Goal: Information Seeking & Learning: Learn about a topic

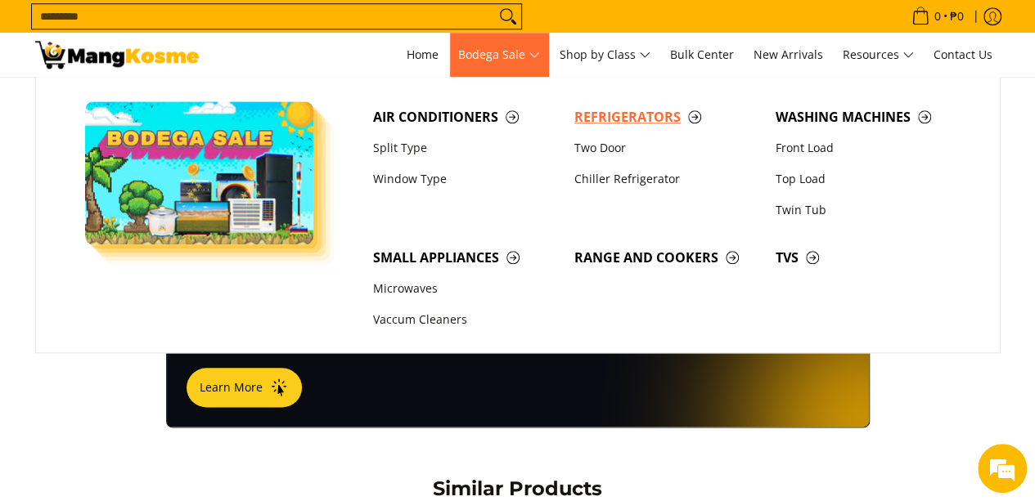
click at [622, 121] on span "Refrigerators" at bounding box center [666, 117] width 185 height 20
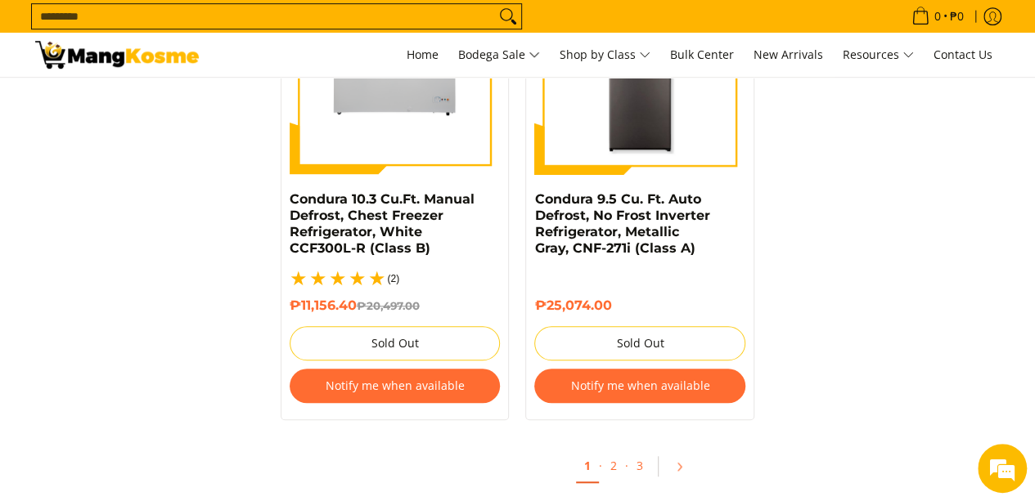
drag, startPoint x: 1039, startPoint y: 35, endPoint x: 983, endPoint y: 387, distance: 356.3
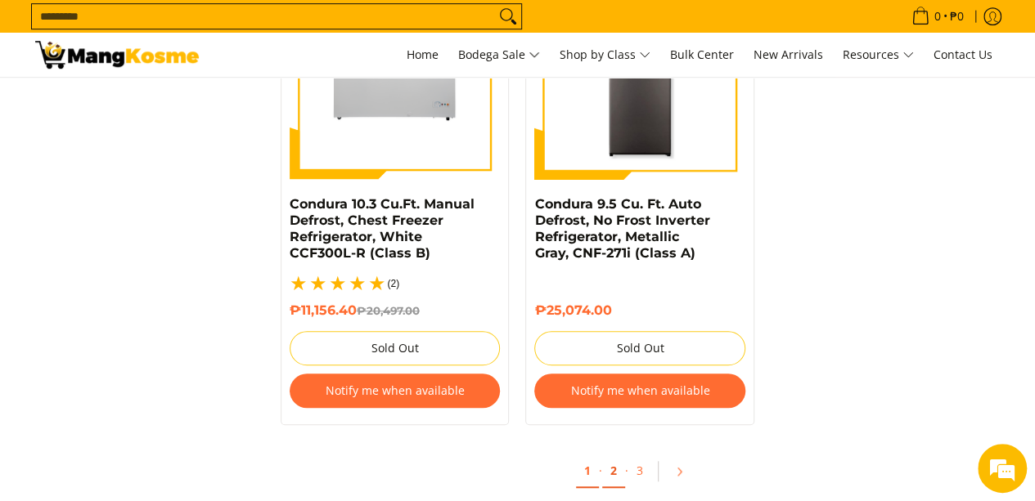
click at [617, 456] on link "2" at bounding box center [613, 472] width 23 height 34
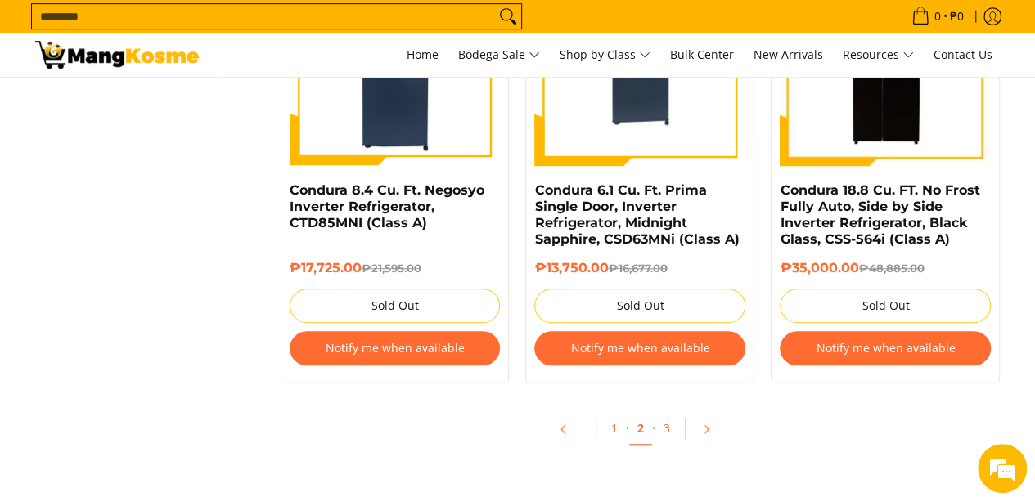
scroll to position [3785, 0]
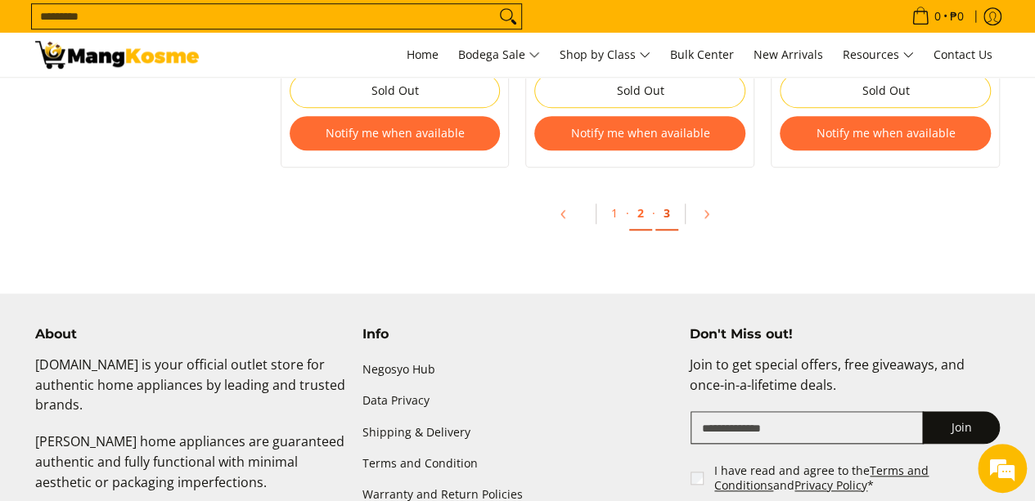
click at [669, 218] on link "3" at bounding box center [666, 214] width 23 height 34
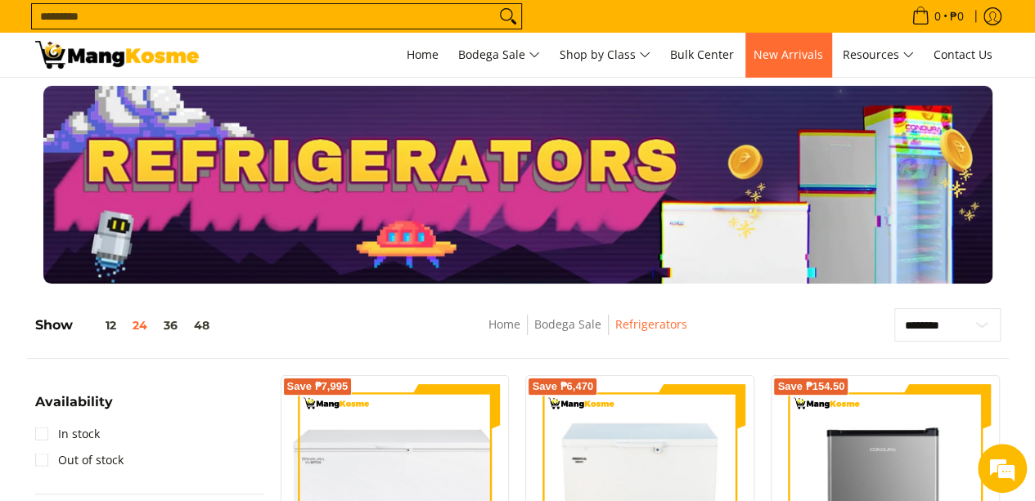
click at [771, 56] on span "New Arrivals" at bounding box center [788, 55] width 70 height 16
